Goal: Complete application form

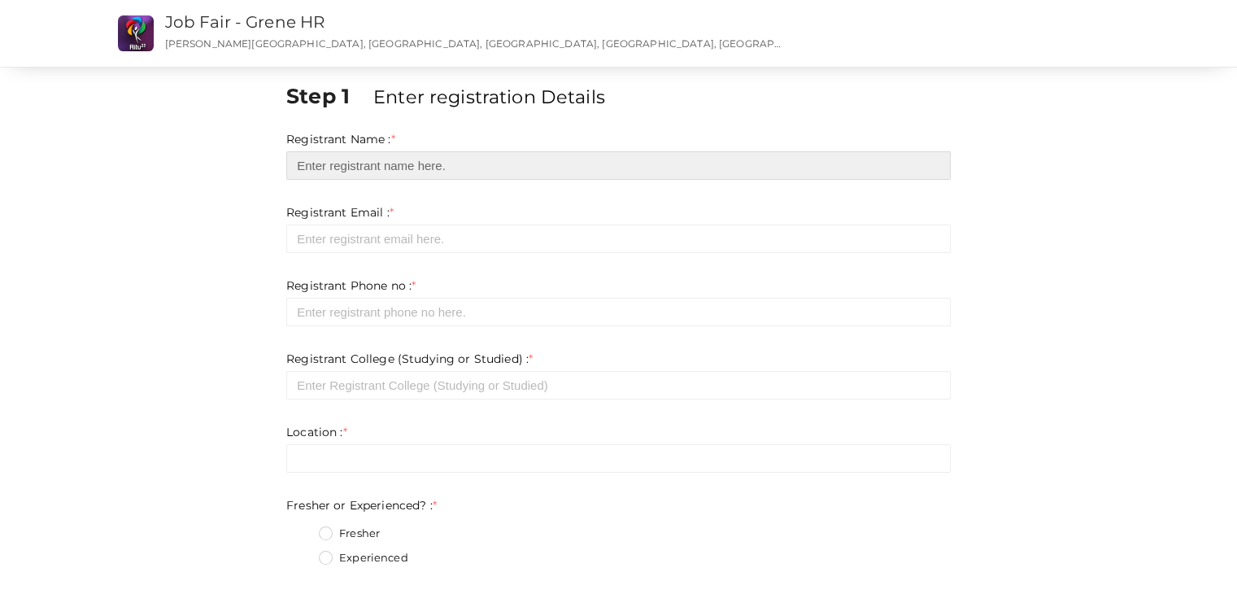
click at [386, 172] on input "text" at bounding box center [618, 165] width 664 height 28
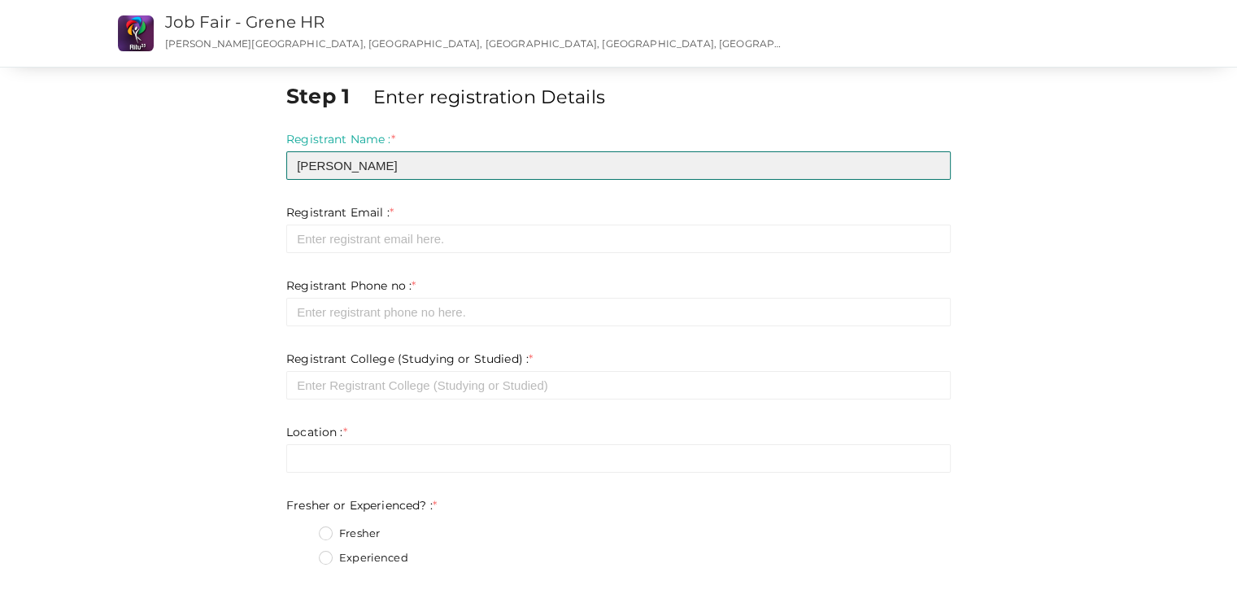
type input "[PERSON_NAME]"
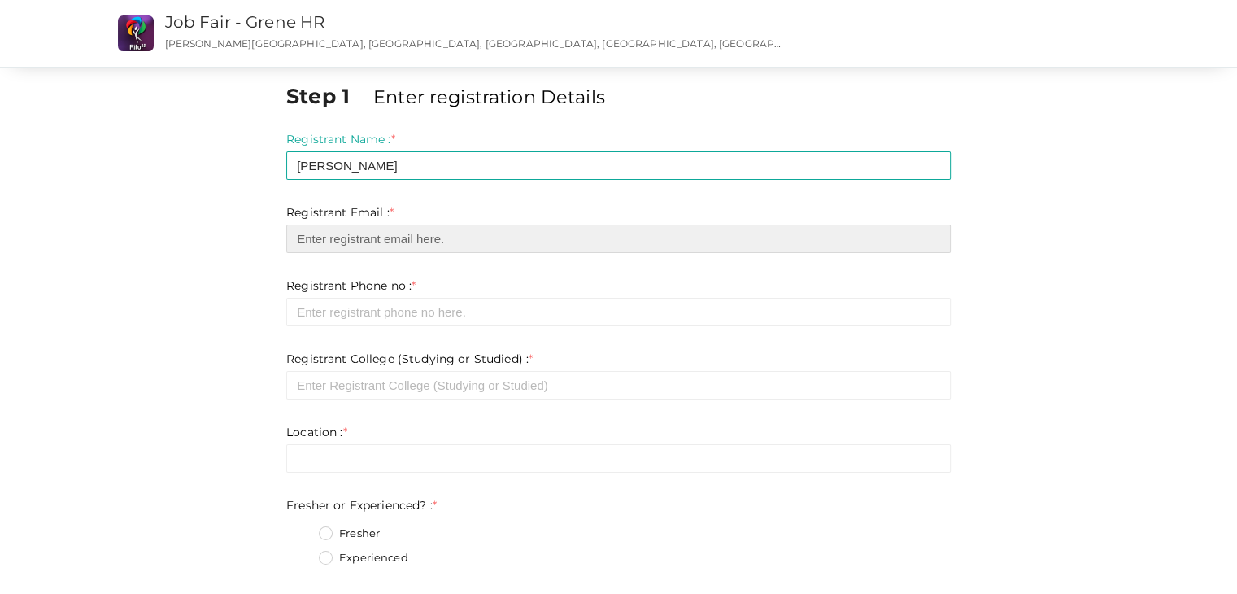
click at [370, 243] on input "email" at bounding box center [618, 238] width 664 height 28
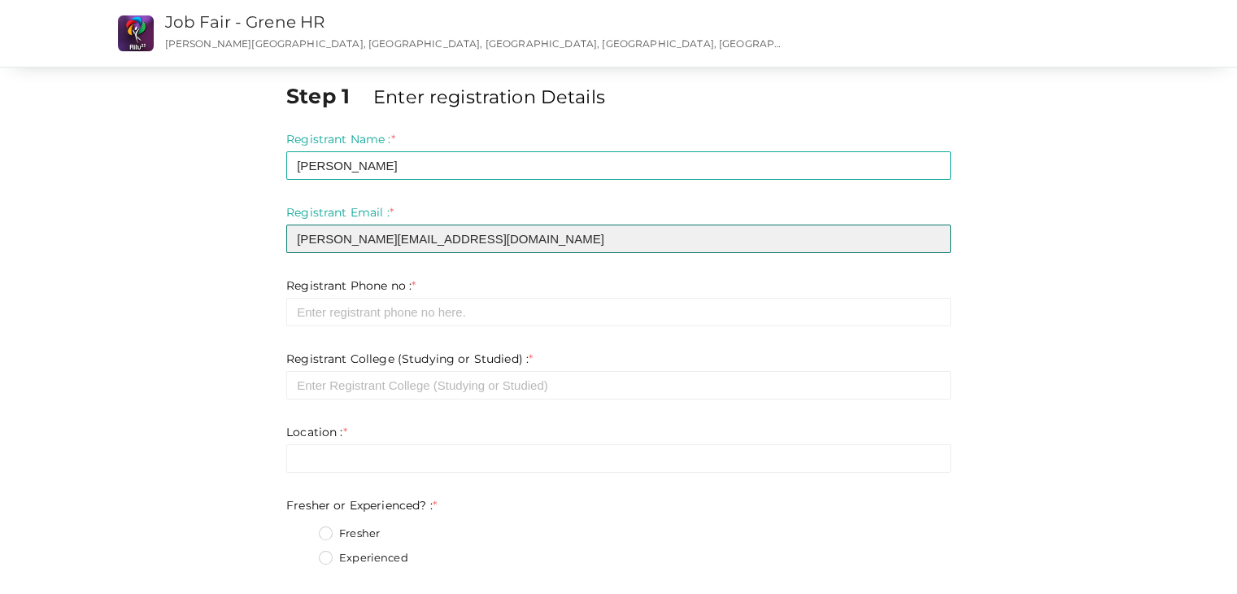
type input "[PERSON_NAME][EMAIL_ADDRESS][DOMAIN_NAME]"
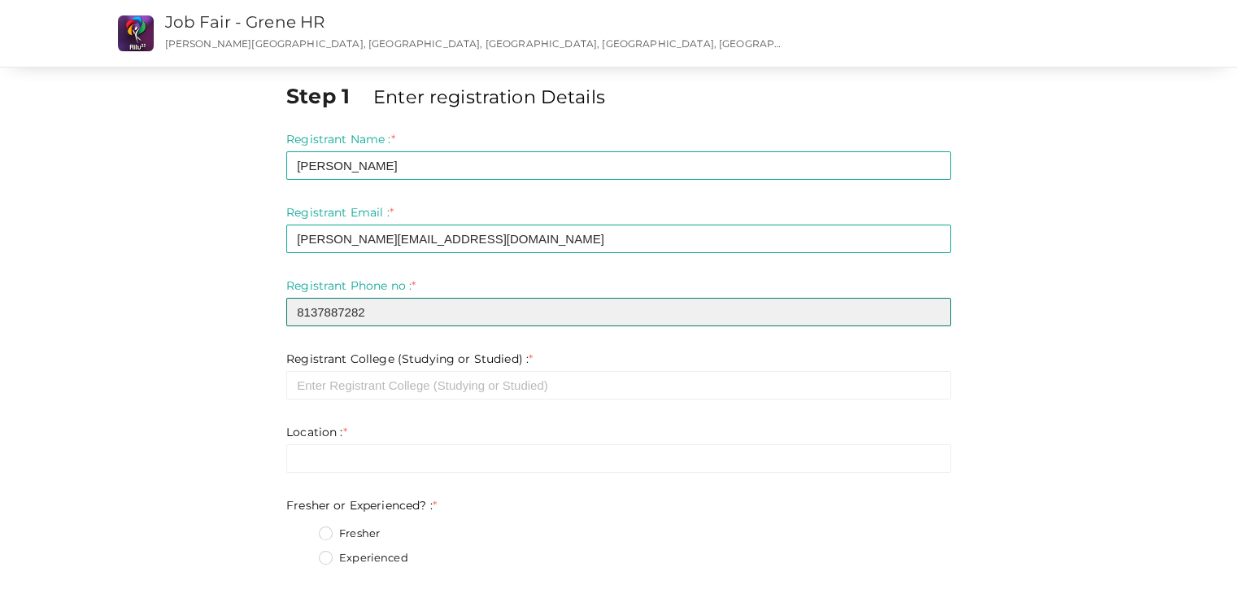
type input "8137887282"
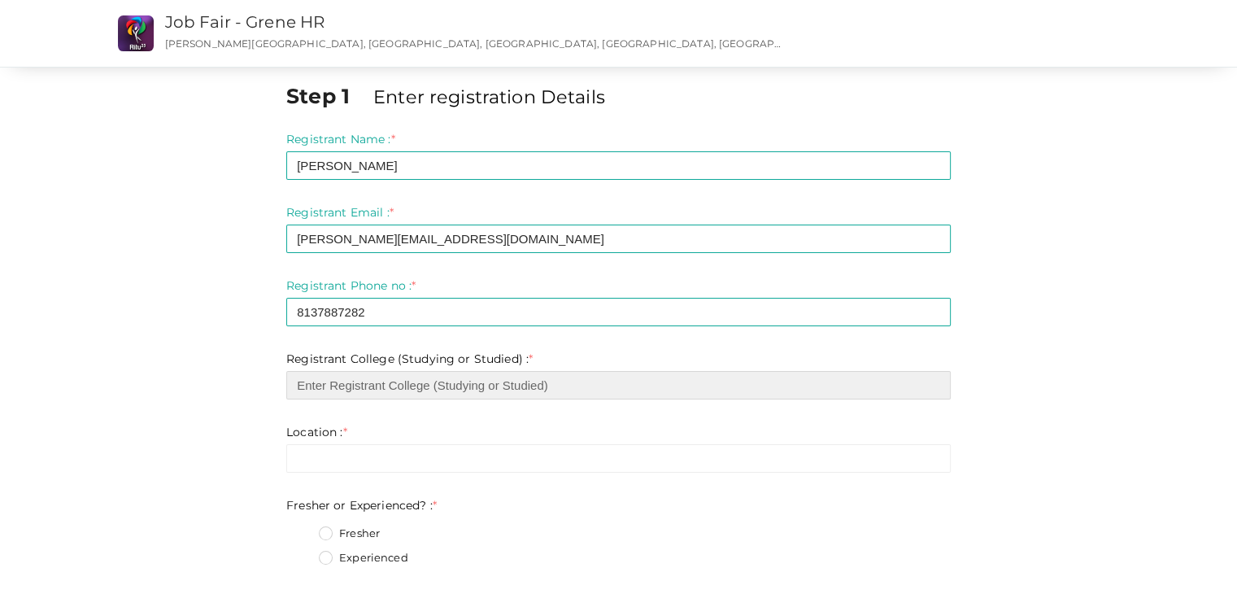
click at [387, 386] on input "text" at bounding box center [618, 385] width 664 height 28
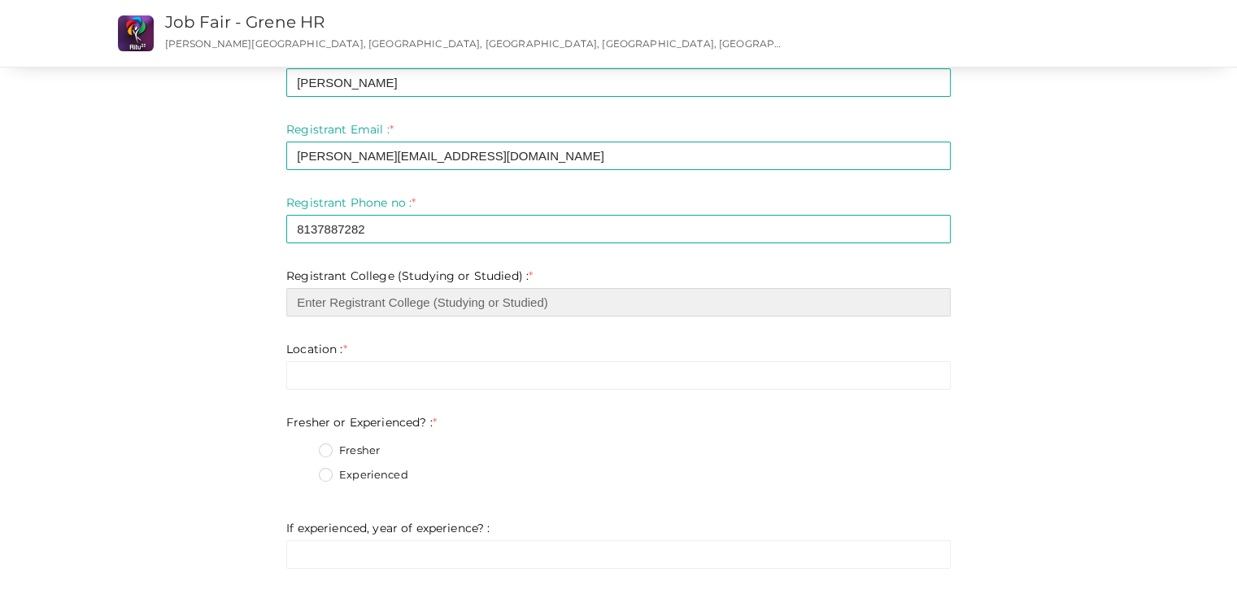
scroll to position [80, 0]
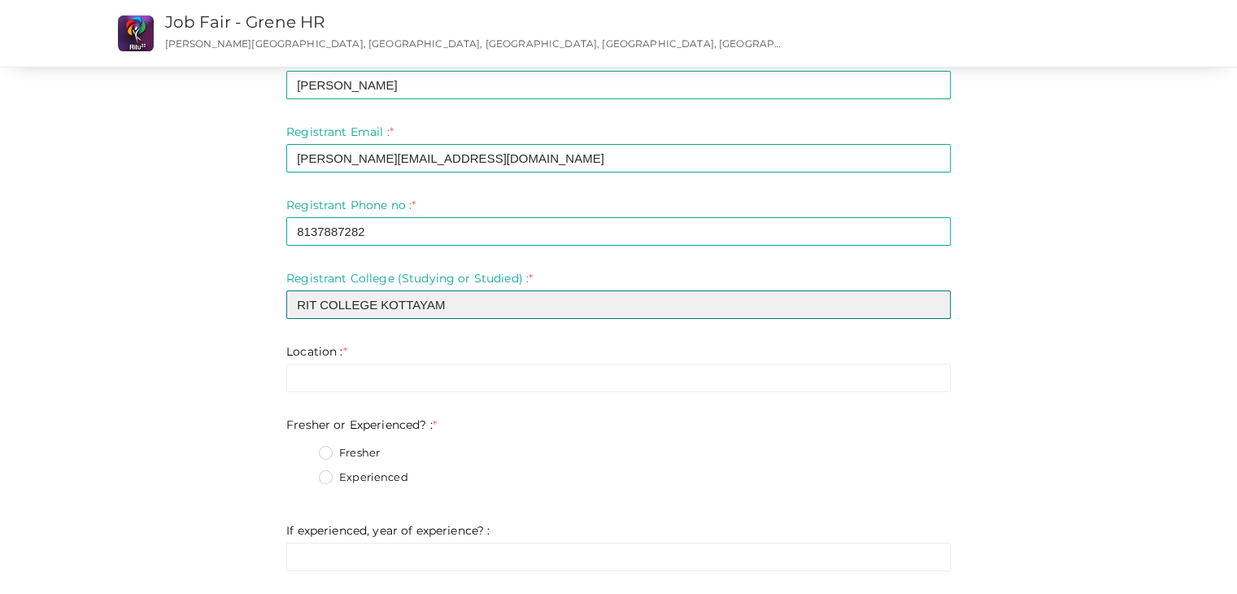
type input "RIT COLLEGE KOTTAYAM"
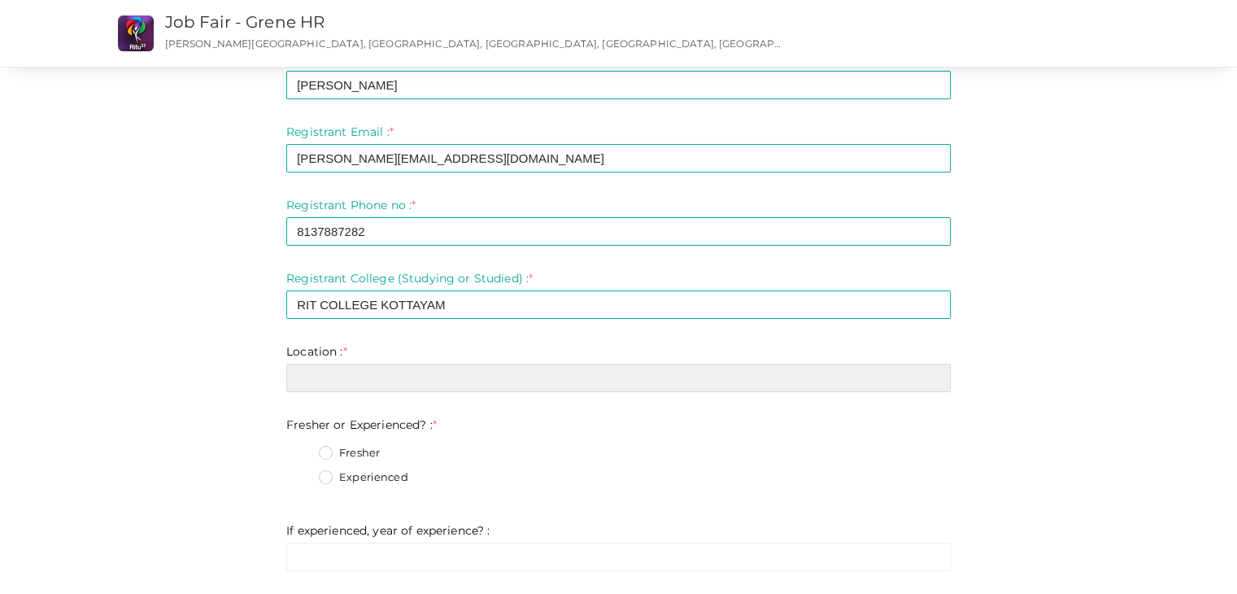
click at [379, 382] on input "text" at bounding box center [618, 377] width 664 height 28
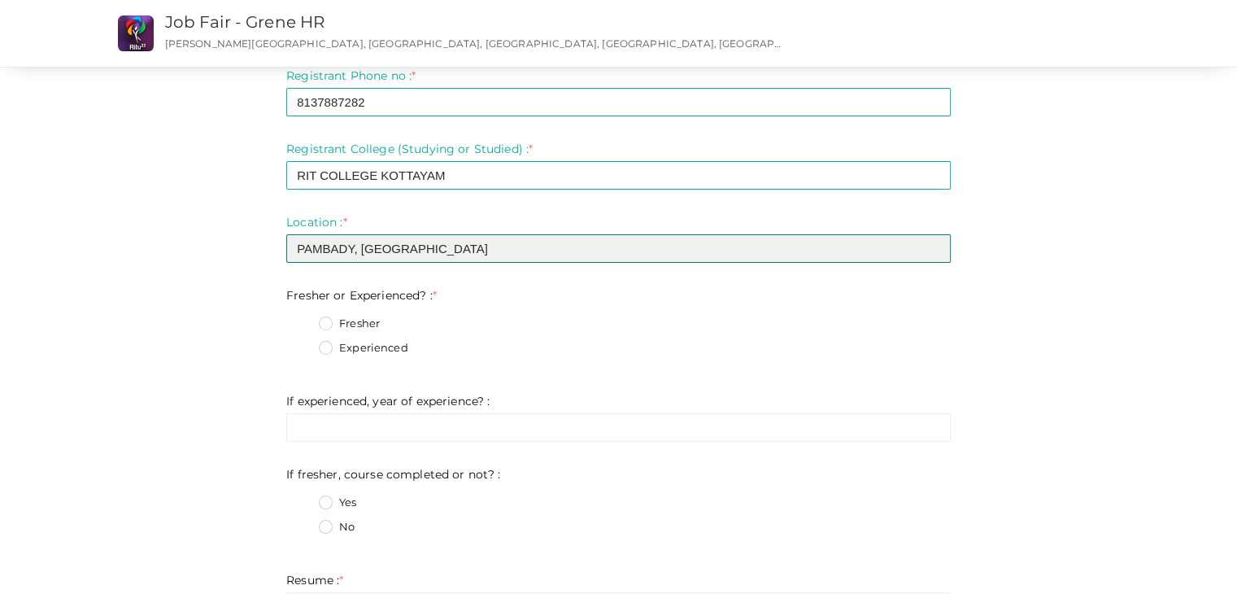
scroll to position [211, 0]
type input "PAMBADY, [GEOGRAPHIC_DATA]"
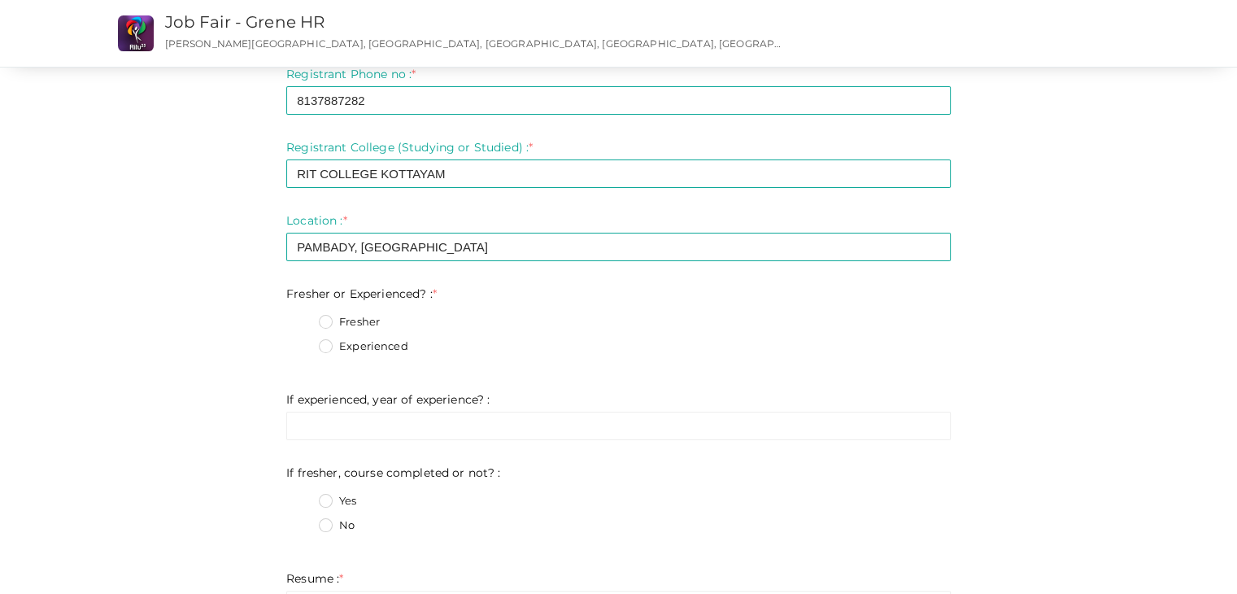
click at [331, 346] on label "Experienced" at bounding box center [363, 346] width 89 height 16
click at [302, 341] on Experienced\?\+1 "Experienced" at bounding box center [302, 341] width 0 height 0
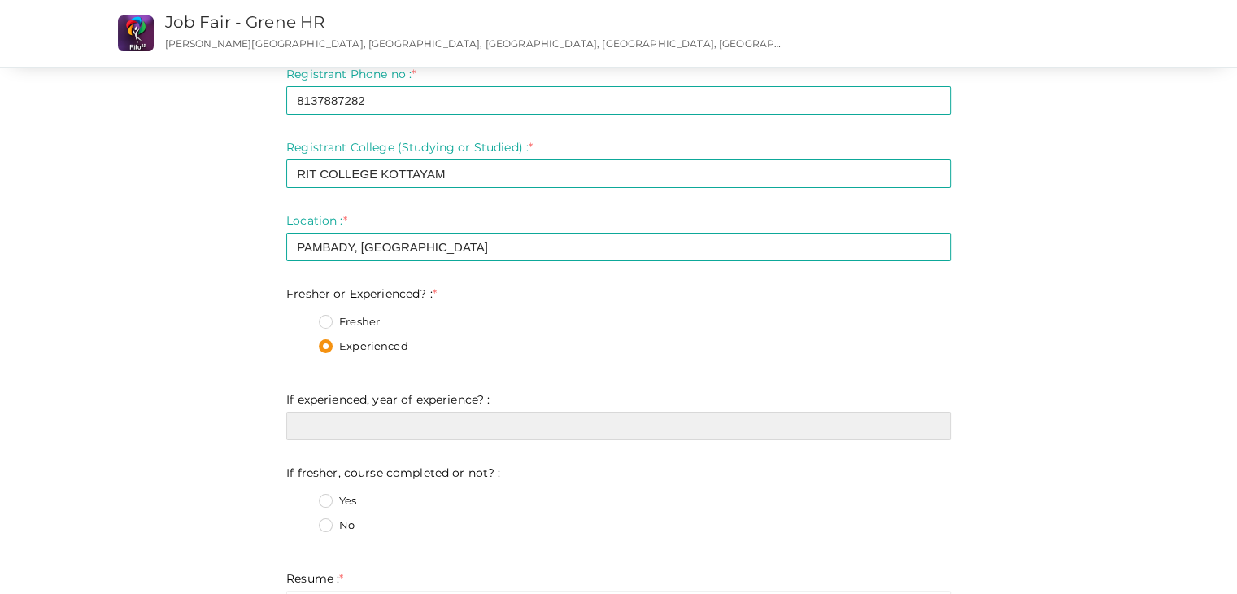
click at [353, 439] on input "text" at bounding box center [618, 425] width 664 height 28
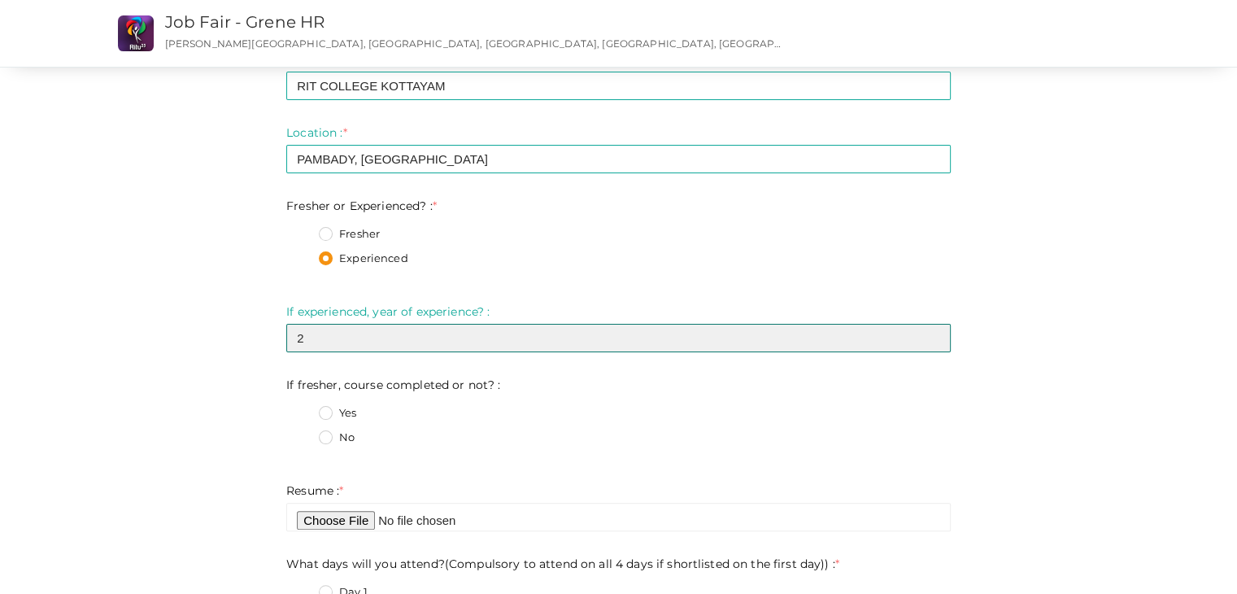
scroll to position [309, 0]
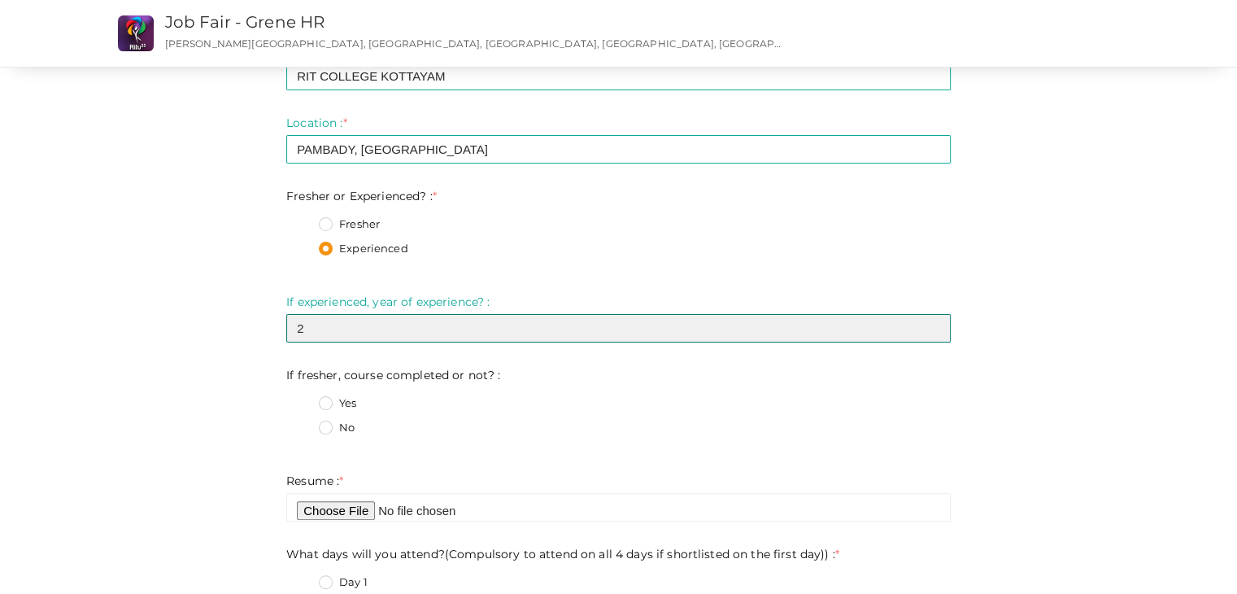
type input "2"
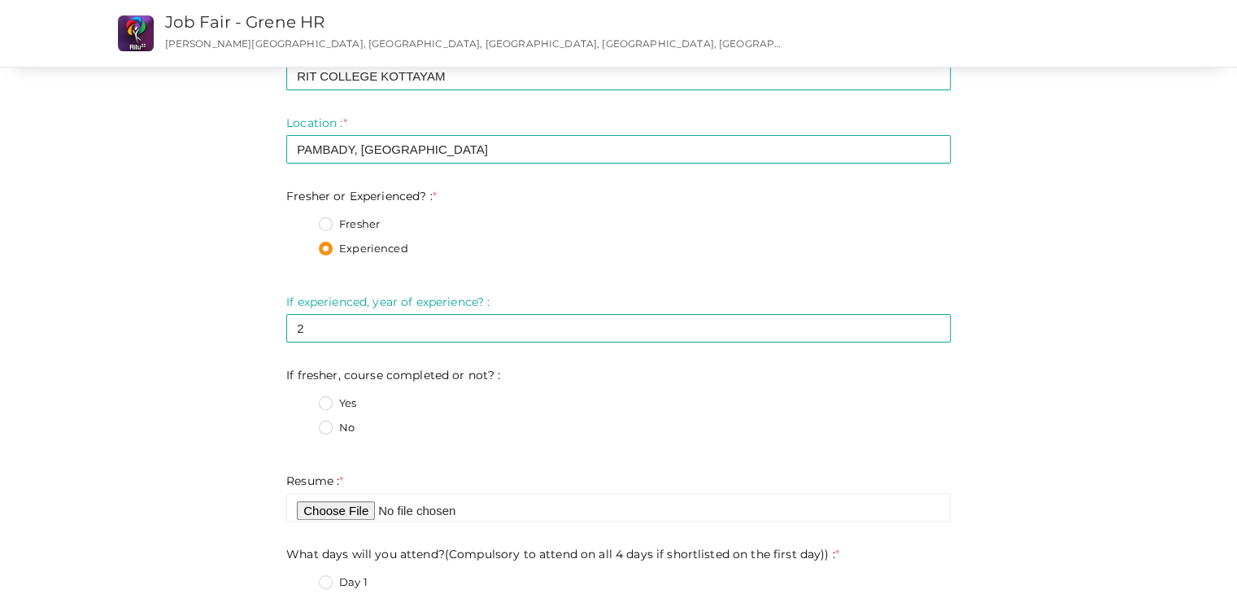
click at [324, 429] on label "No" at bounding box center [337, 428] width 36 height 16
click at [302, 423] on not\?\+1 "No" at bounding box center [302, 423] width 0 height 0
click at [428, 402] on div "Yes" at bounding box center [635, 405] width 632 height 20
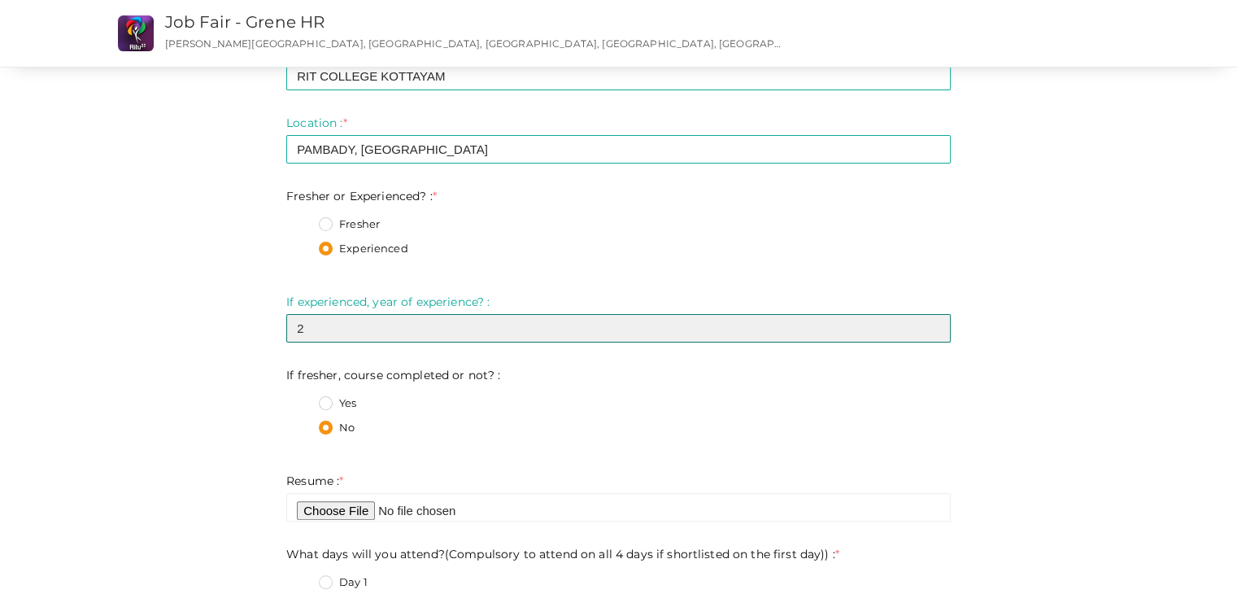
click at [385, 322] on input "2" at bounding box center [618, 328] width 664 height 28
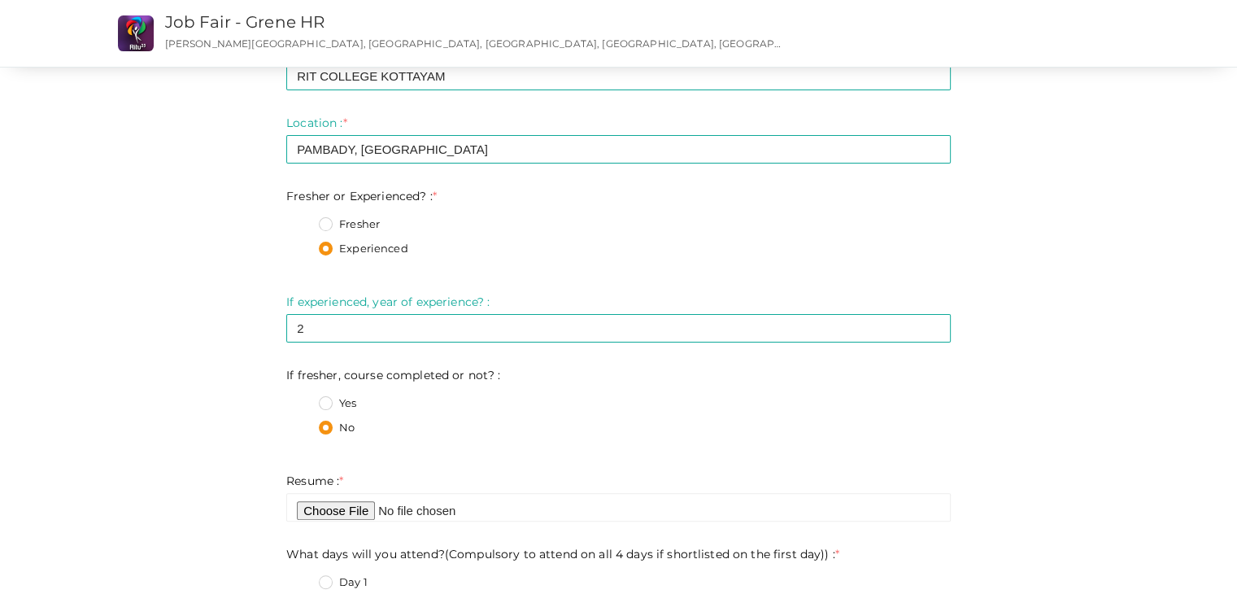
click at [333, 402] on label "Yes" at bounding box center [337, 403] width 37 height 16
click at [302, 398] on not\?\+0 "Yes" at bounding box center [302, 398] width 0 height 0
click at [317, 430] on fieldset "Yes No" at bounding box center [618, 417] width 664 height 61
click at [324, 427] on label "No" at bounding box center [337, 428] width 36 height 16
click at [302, 423] on not\?\+1 "No" at bounding box center [302, 423] width 0 height 0
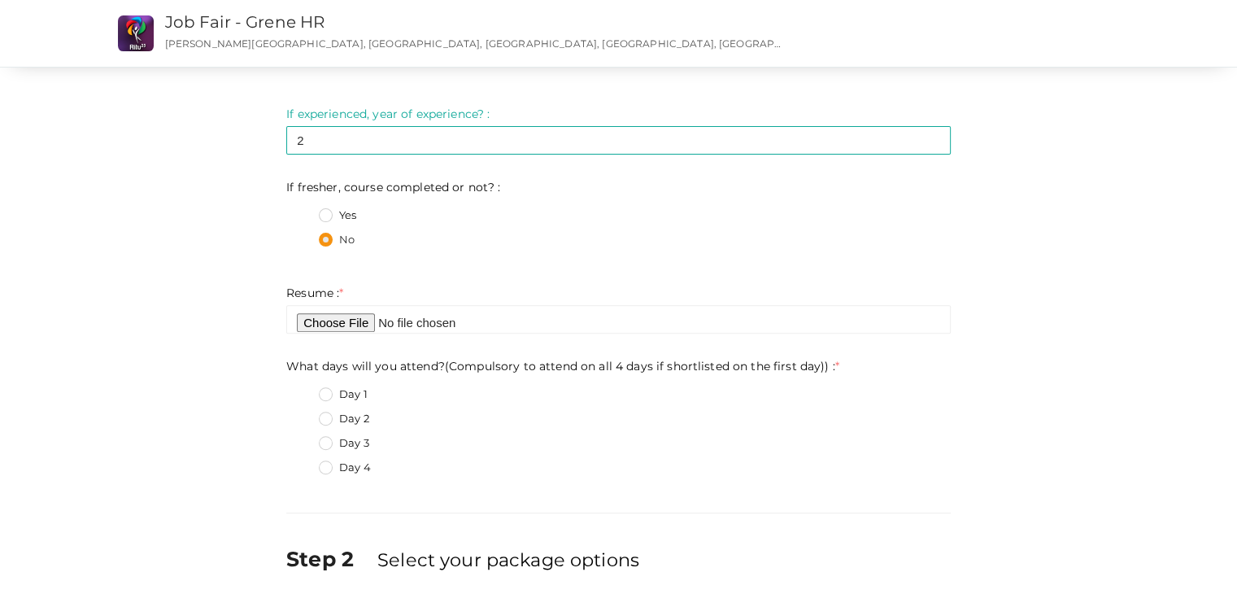
scroll to position [555, 0]
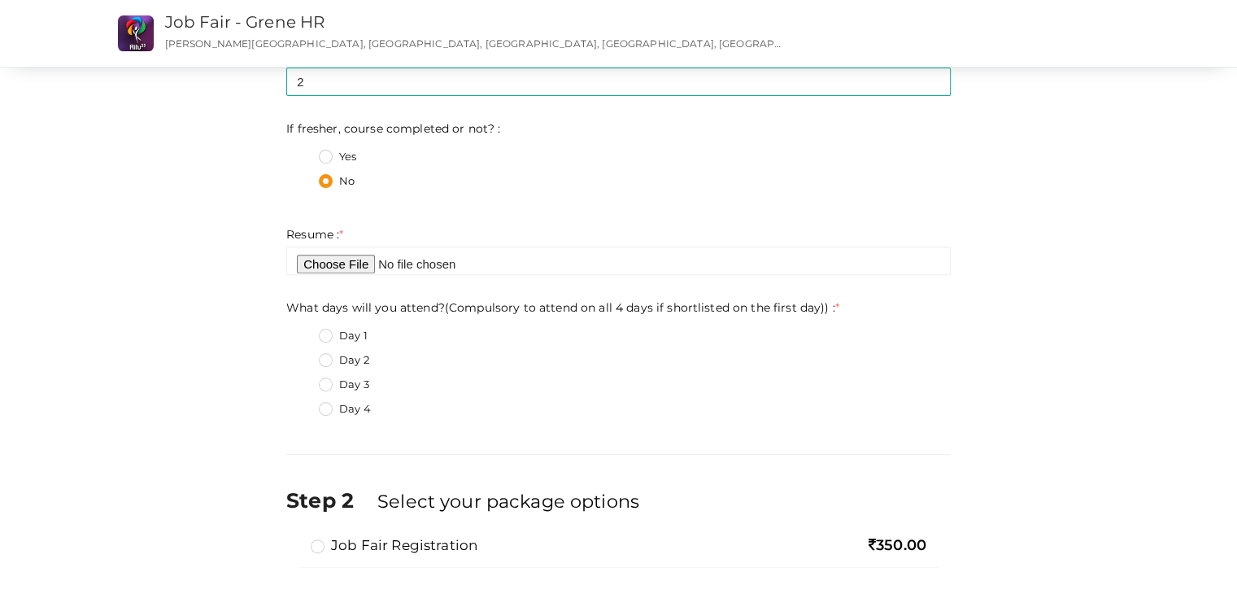
click at [637, 354] on div "Day 2" at bounding box center [635, 362] width 632 height 20
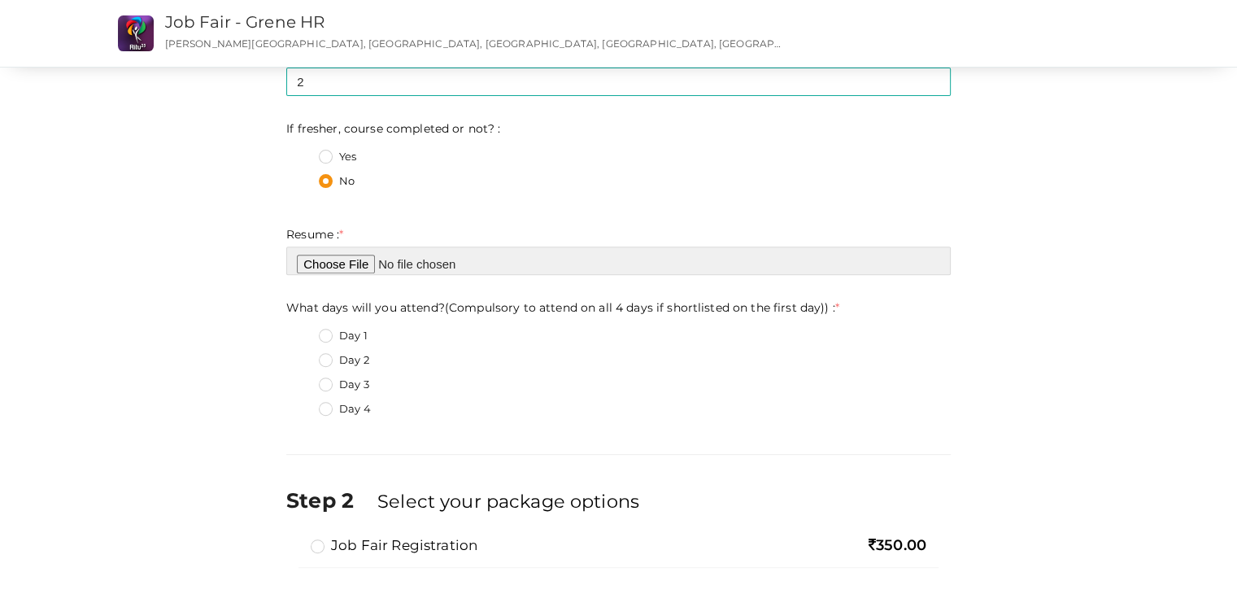
click at [339, 262] on input "file" at bounding box center [618, 260] width 664 height 28
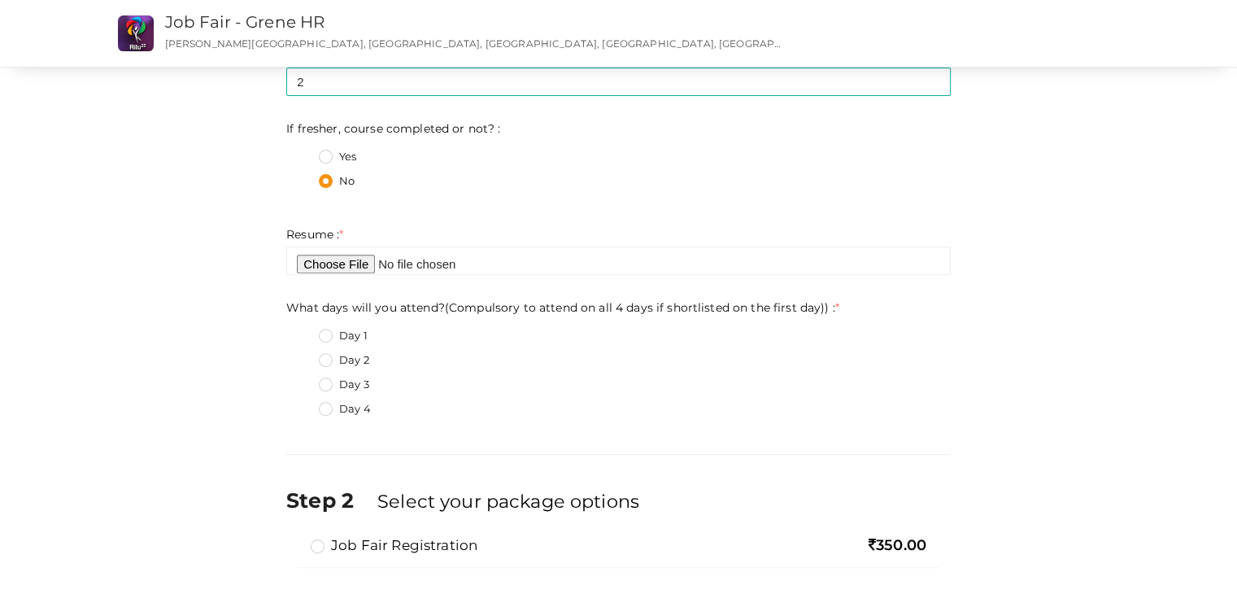
type input "C:\fakepath\My_Resume.pdf"
click at [328, 331] on label "Day 1" at bounding box center [343, 336] width 49 height 16
click at [302, 331] on day\)\)\+0 "Day 1" at bounding box center [302, 331] width 0 height 0
click at [324, 354] on label "Day 2" at bounding box center [344, 360] width 50 height 16
click at [302, 355] on day\)\)\+1 "Day 2" at bounding box center [302, 355] width 0 height 0
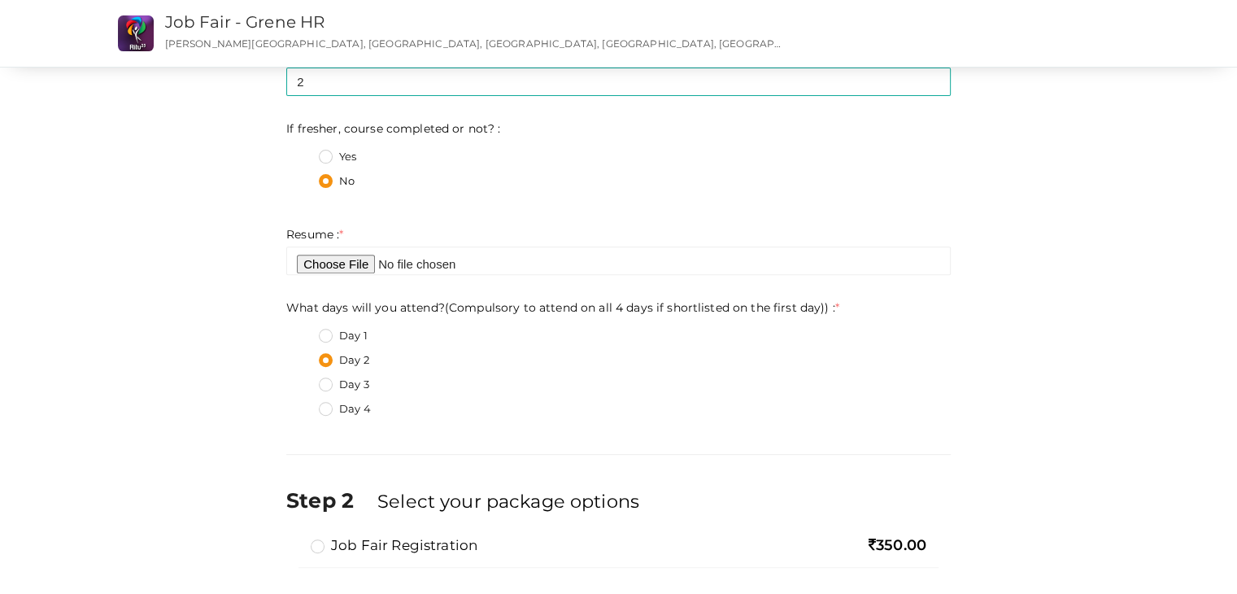
click at [324, 387] on label "Day 3" at bounding box center [344, 384] width 50 height 16
click at [302, 380] on day\)\)\+2 "Day 3" at bounding box center [302, 380] width 0 height 0
click at [325, 415] on label "Day 4" at bounding box center [345, 409] width 52 height 16
click at [302, 404] on day\)\)\+3 "Day 4" at bounding box center [302, 404] width 0 height 0
click at [324, 330] on label "Day 1" at bounding box center [343, 336] width 49 height 16
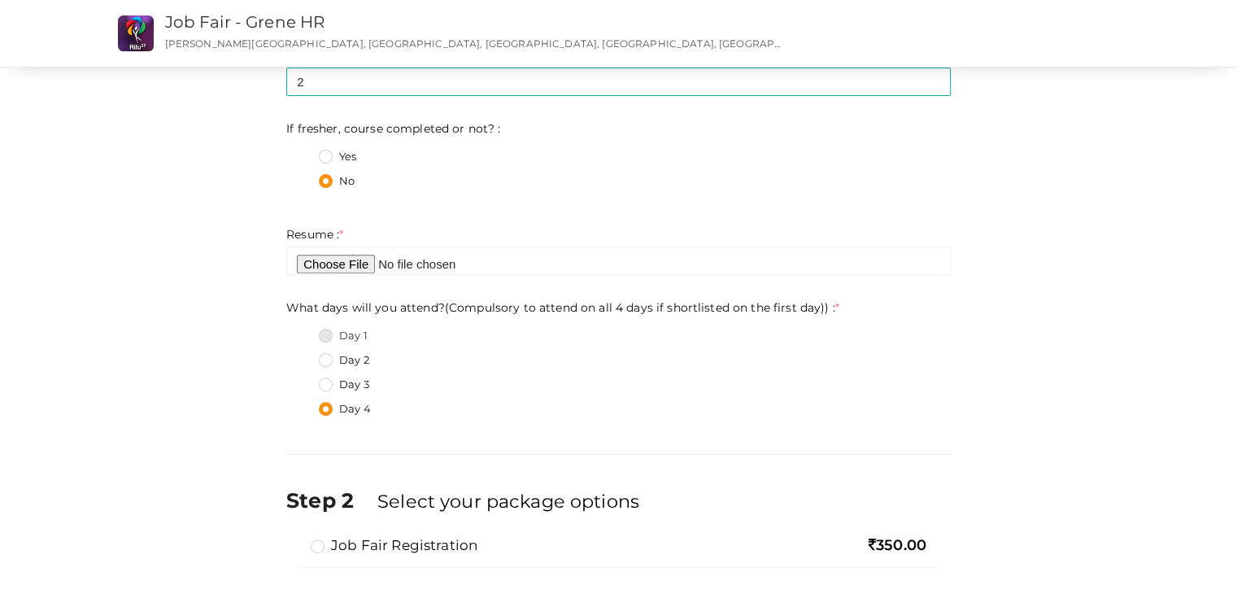
click at [302, 331] on day\)\)\+0 "Day 1" at bounding box center [302, 331] width 0 height 0
click at [328, 404] on label "Day 4" at bounding box center [345, 409] width 52 height 16
click at [302, 404] on day\)\)\+3 "Day 4" at bounding box center [302, 404] width 0 height 0
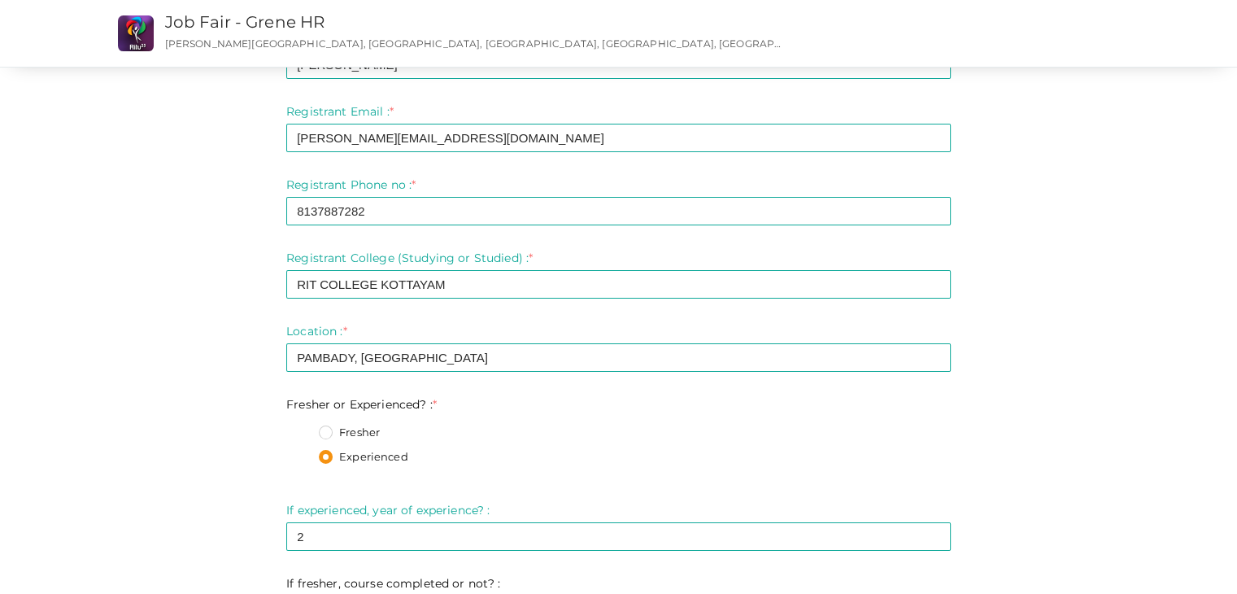
scroll to position [0, 0]
